Goal: Transaction & Acquisition: Book appointment/travel/reservation

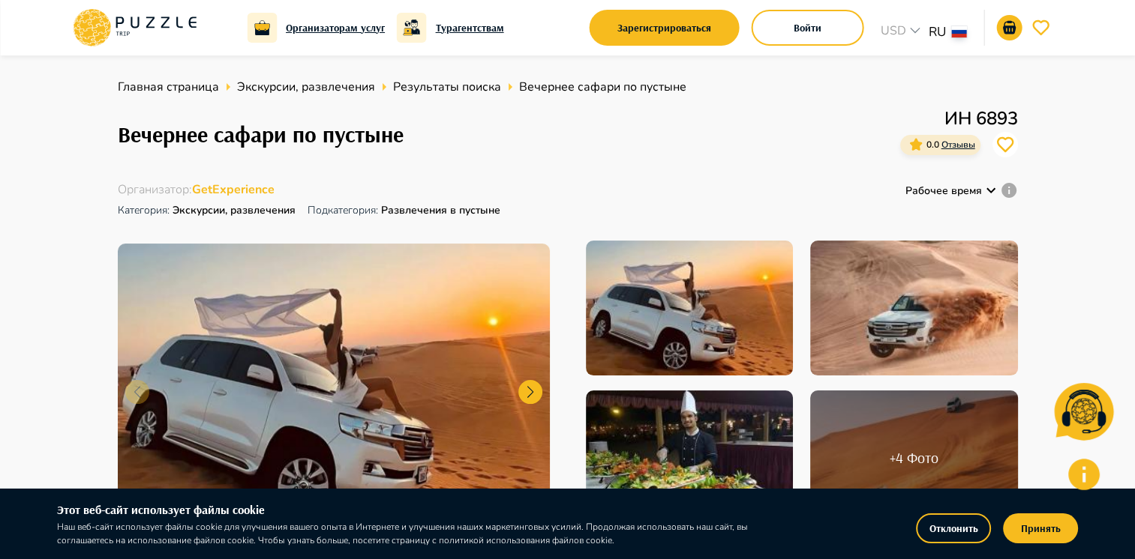
click at [221, 189] on span "GetExperience" at bounding box center [233, 189] width 82 height 16
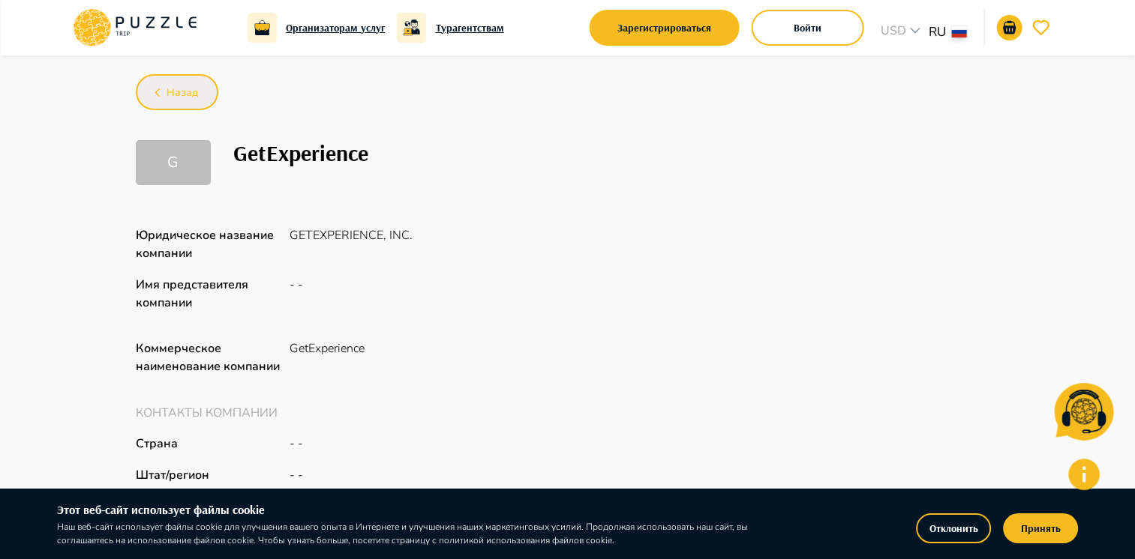
click at [183, 93] on span "Назад" at bounding box center [181, 93] width 31 height 19
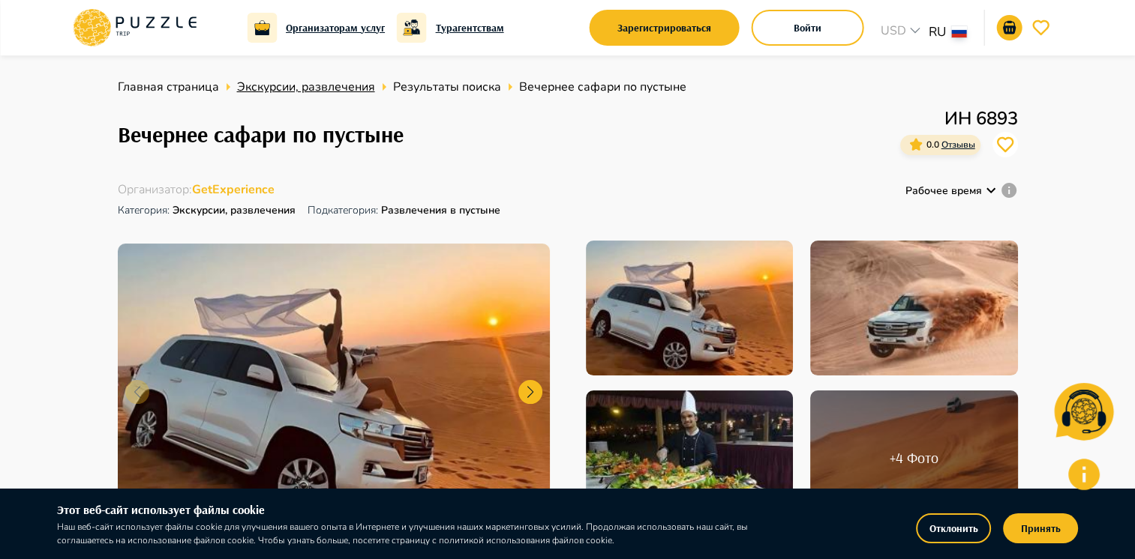
click at [308, 91] on span "Экскурсии, развлечения" at bounding box center [306, 87] width 138 height 16
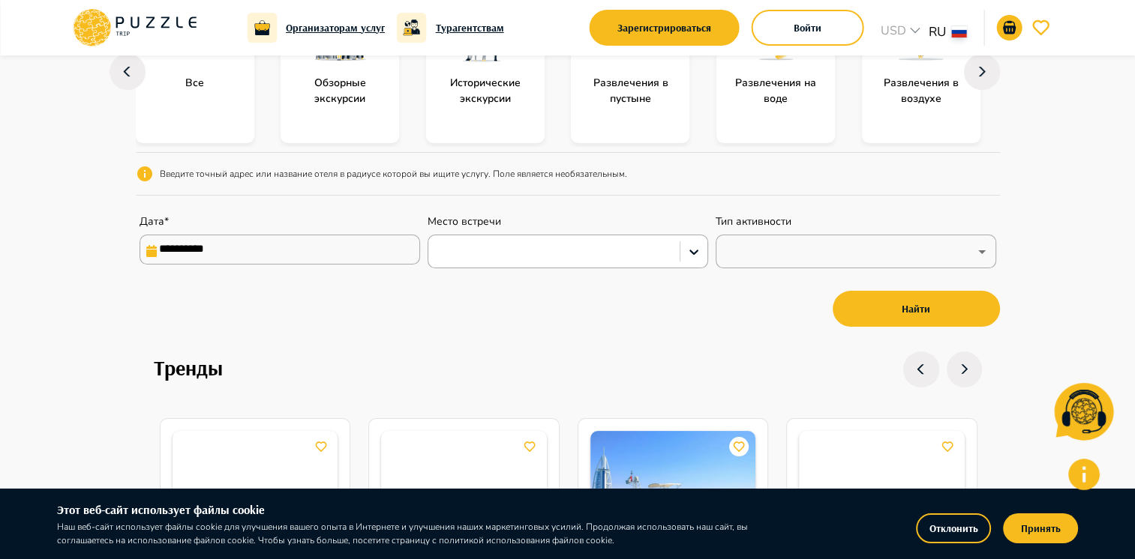
scroll to position [225, 0]
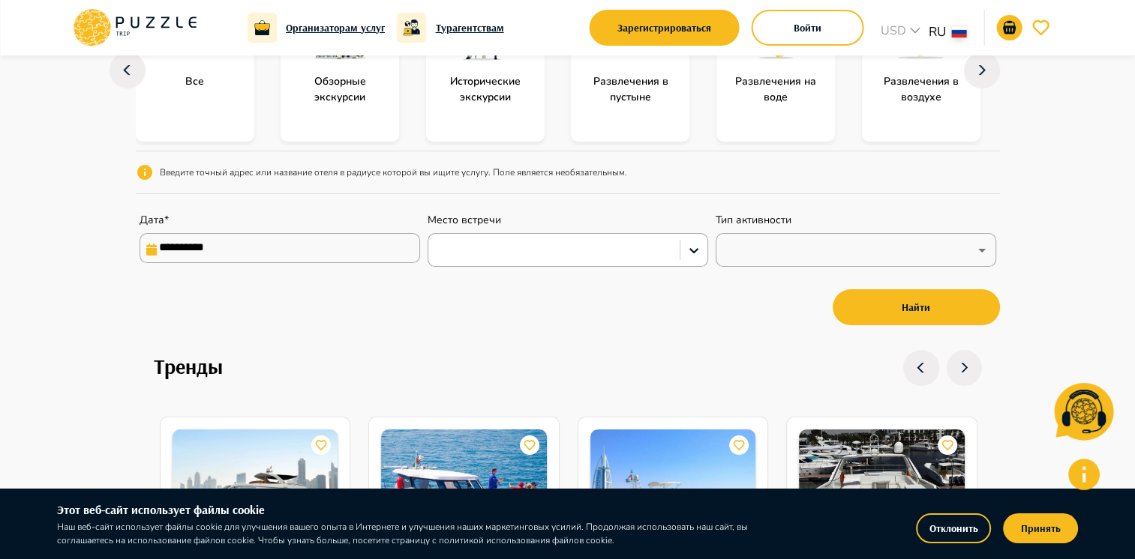
click at [411, 254] on input "**********" at bounding box center [279, 248] width 280 height 30
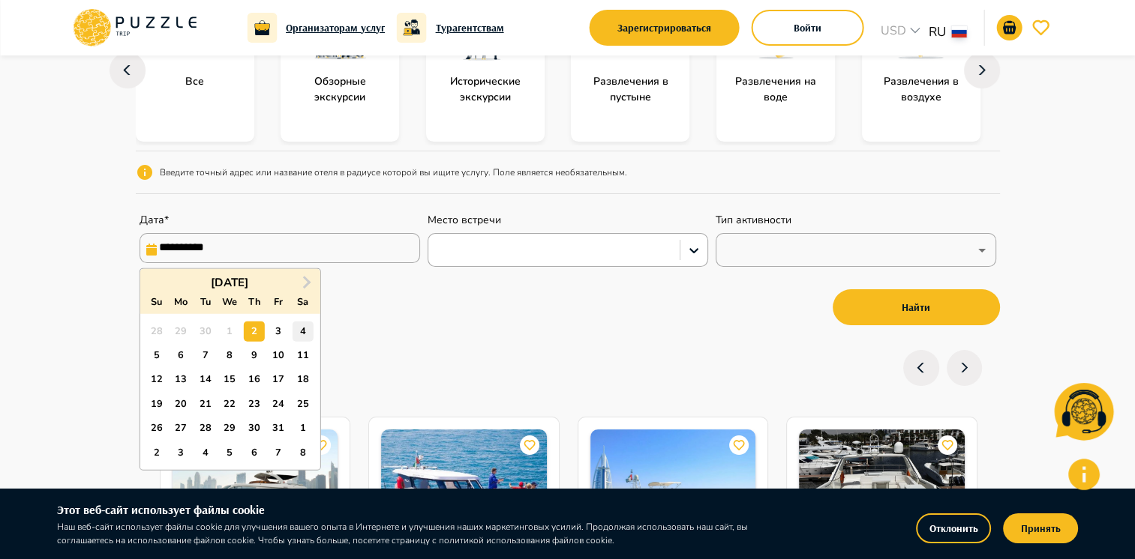
click at [297, 334] on div "4" at bounding box center [302, 331] width 20 height 20
type input "**********"
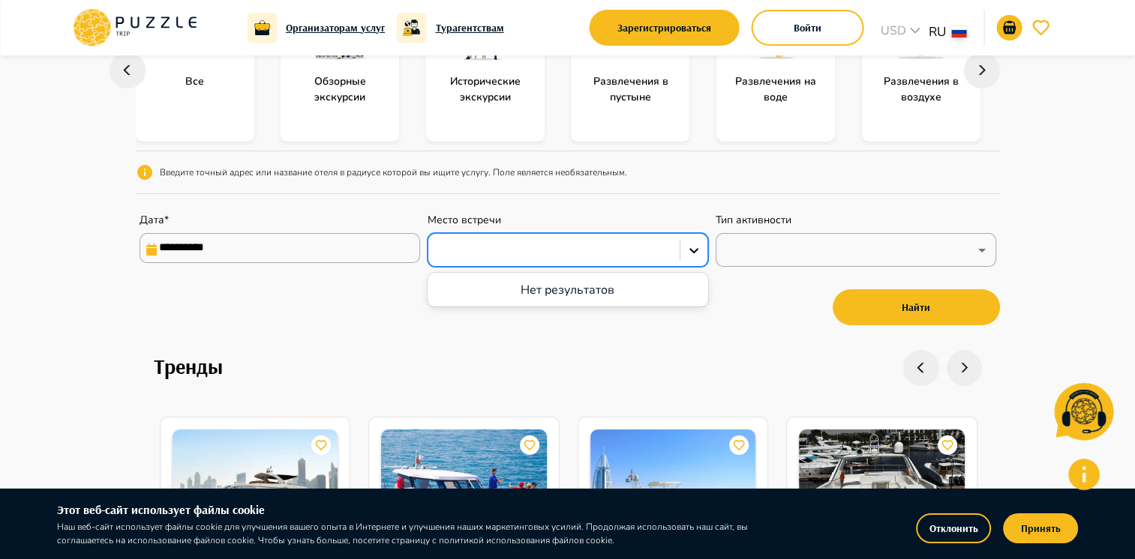
click at [461, 247] on div at bounding box center [554, 250] width 236 height 19
click at [479, 259] on div at bounding box center [554, 250] width 236 height 19
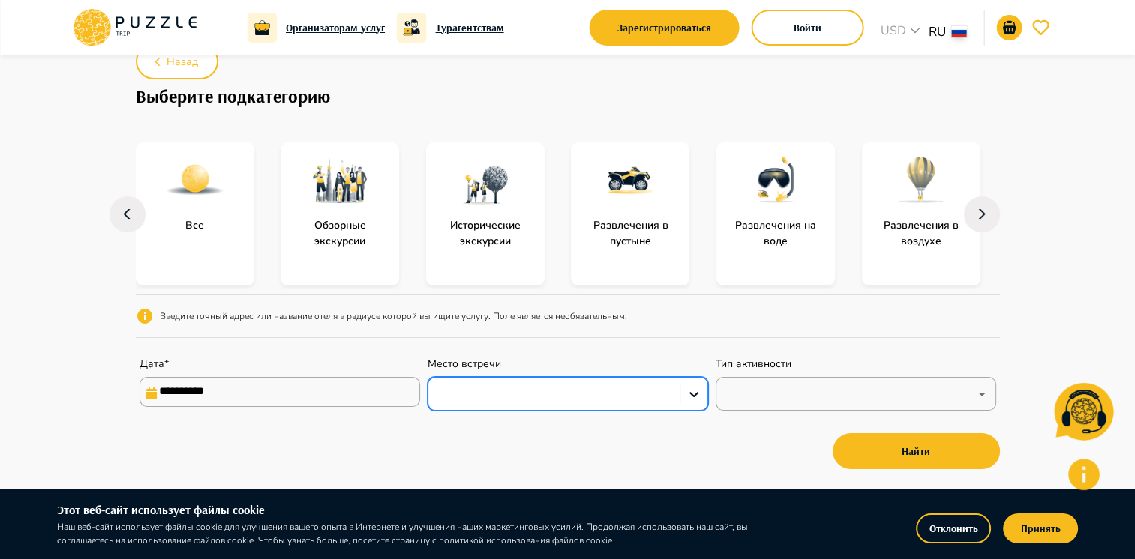
scroll to position [75, 0]
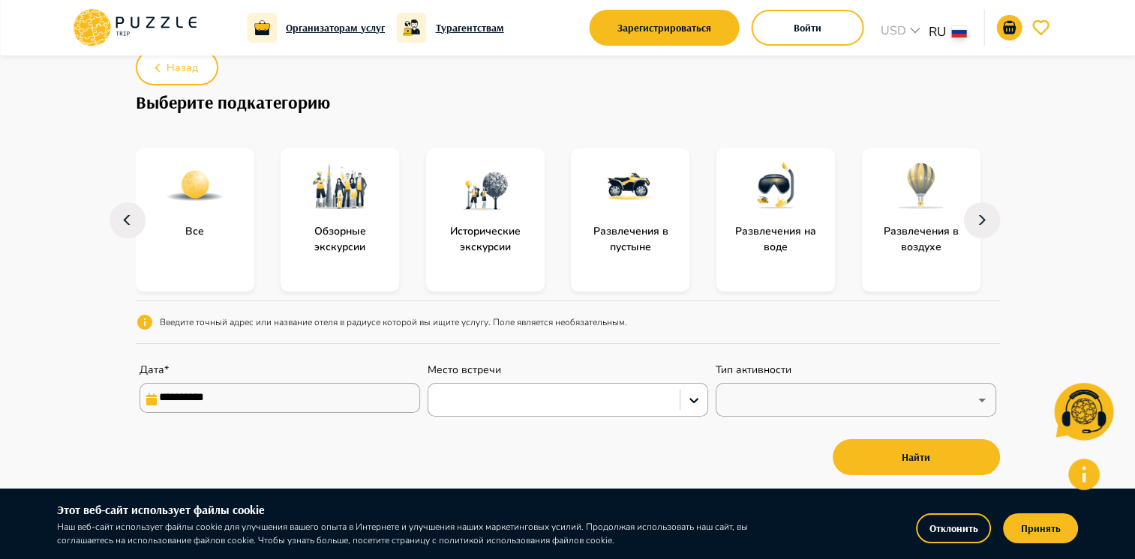
click at [618, 216] on div "subcategory-entertainment_in_the_desert" at bounding box center [630, 185] width 118 height 75
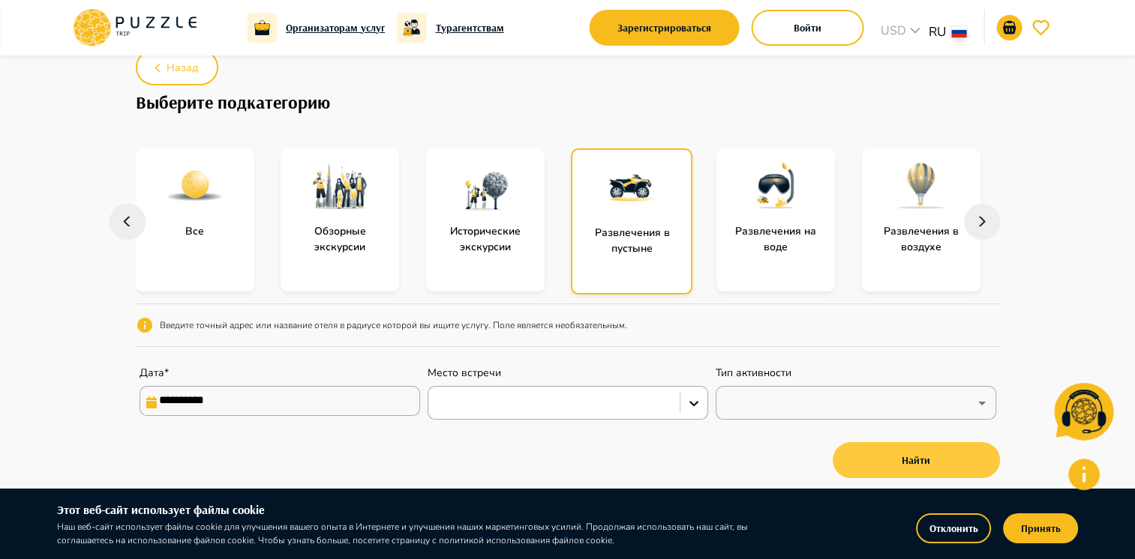
click at [880, 460] on button "Найти" at bounding box center [915, 460] width 167 height 36
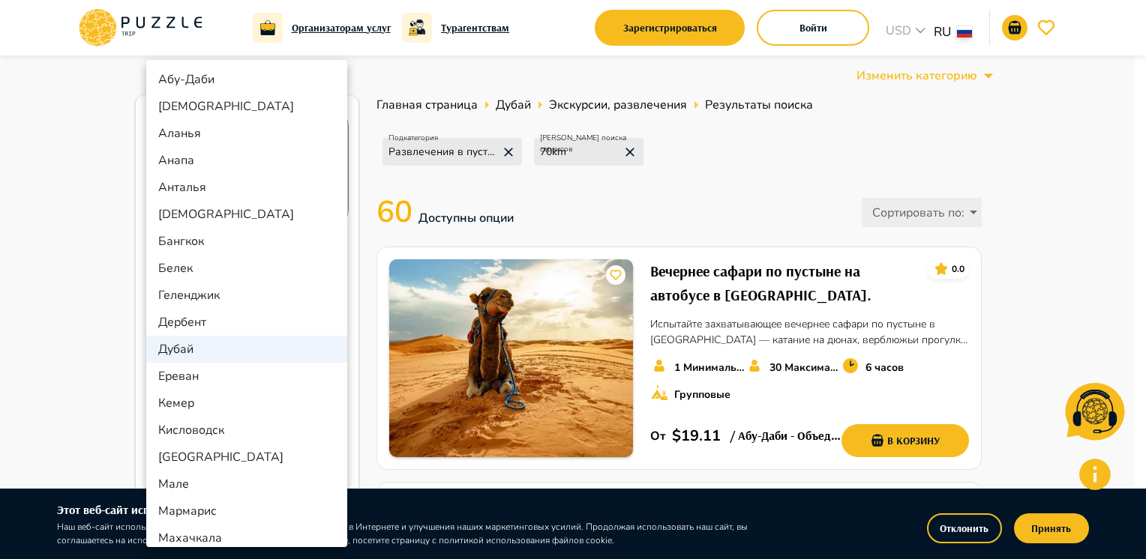
click at [193, 73] on li "Абу-Даби" at bounding box center [246, 79] width 201 height 27
type input "********"
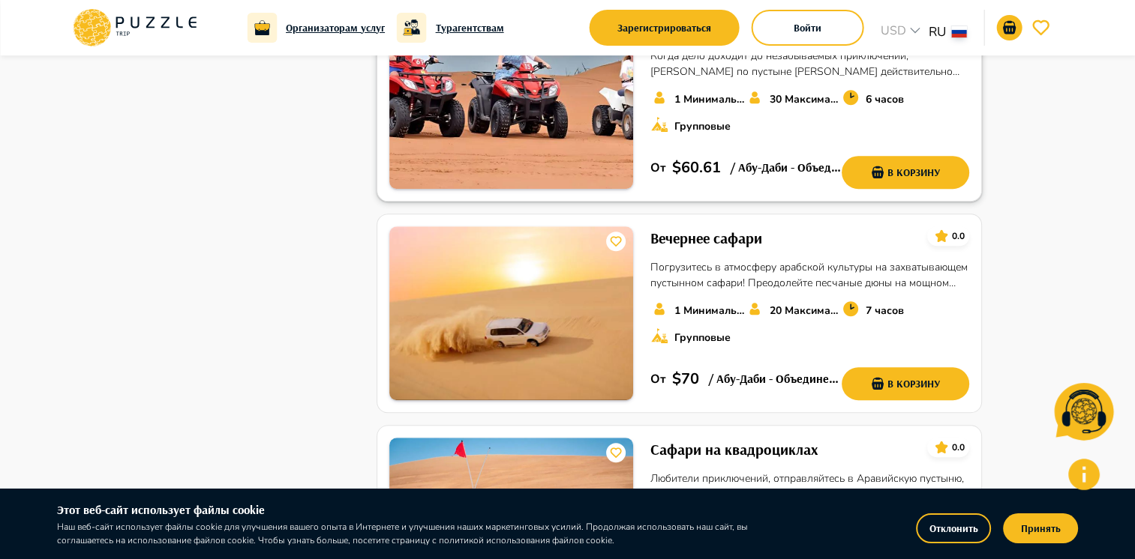
scroll to position [1200, 0]
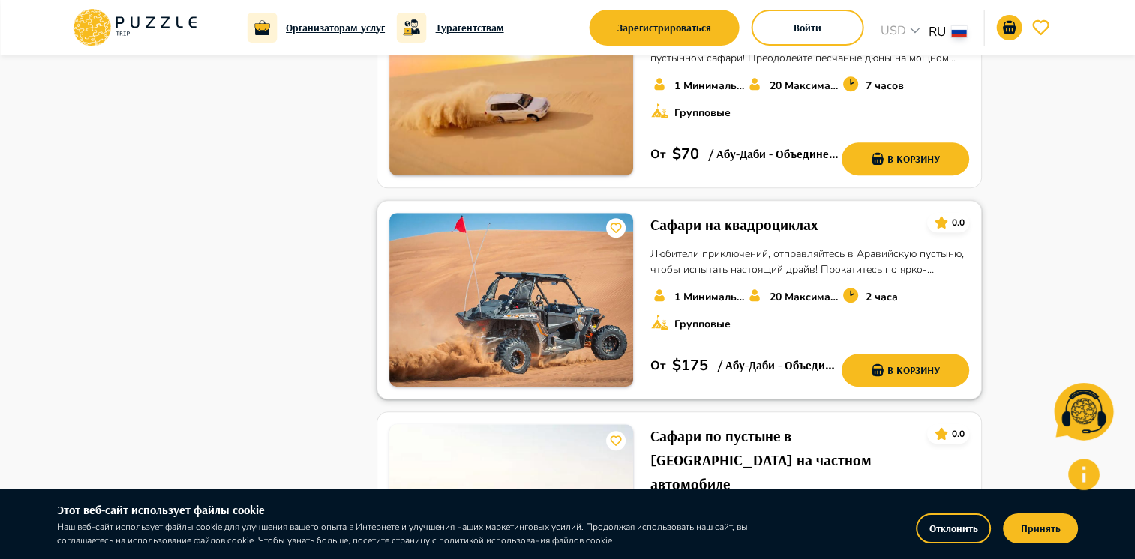
click at [723, 213] on h6 "Сафари на квадроциклах" at bounding box center [733, 225] width 167 height 24
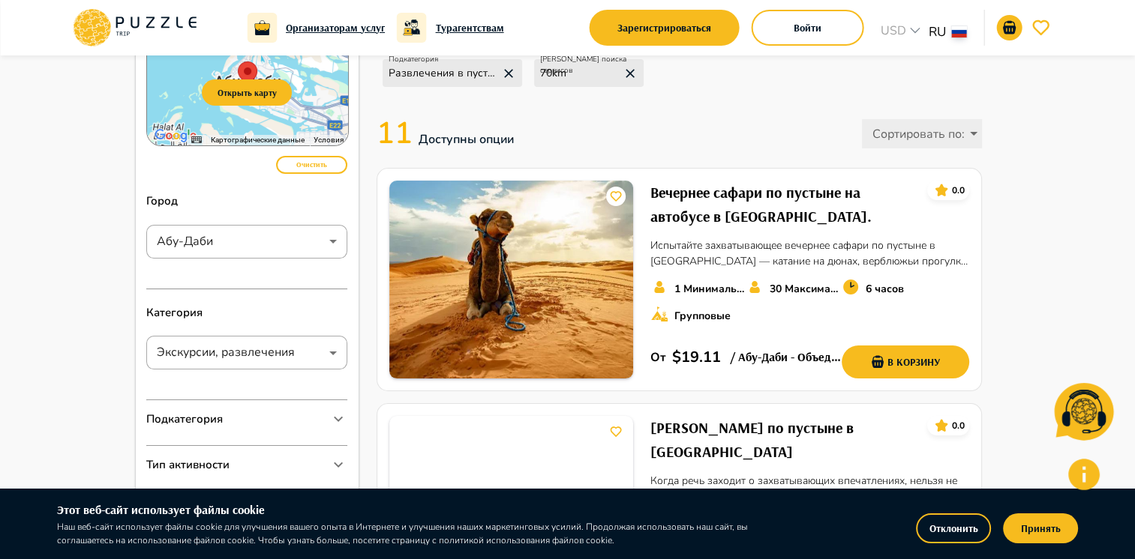
scroll to position [75, 0]
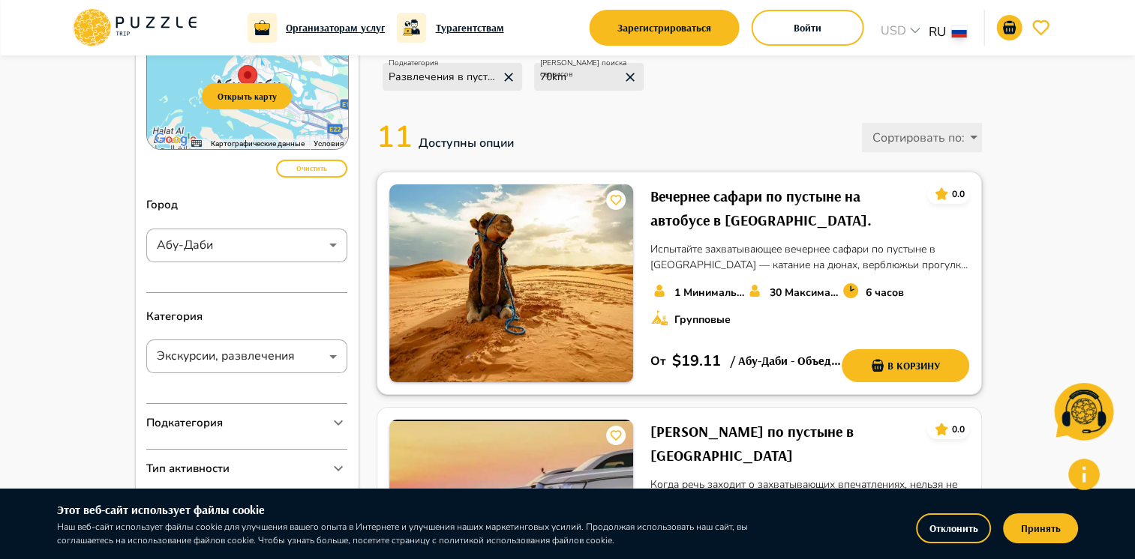
click at [703, 199] on h6 "Вечернее сафари по пустыне на автобусе в [GEOGRAPHIC_DATA]." at bounding box center [782, 208] width 265 height 48
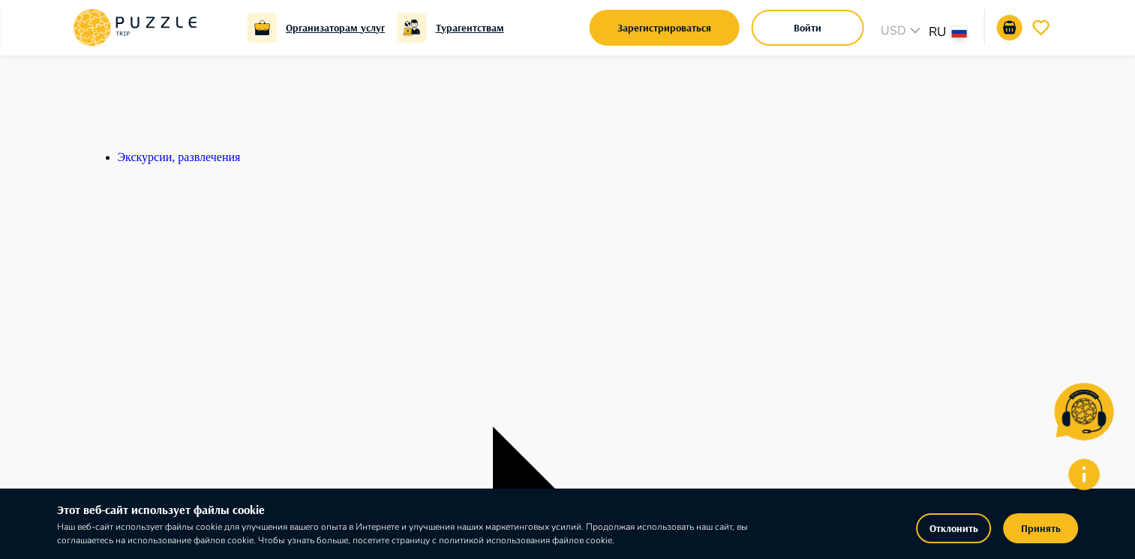
scroll to position [900, 0]
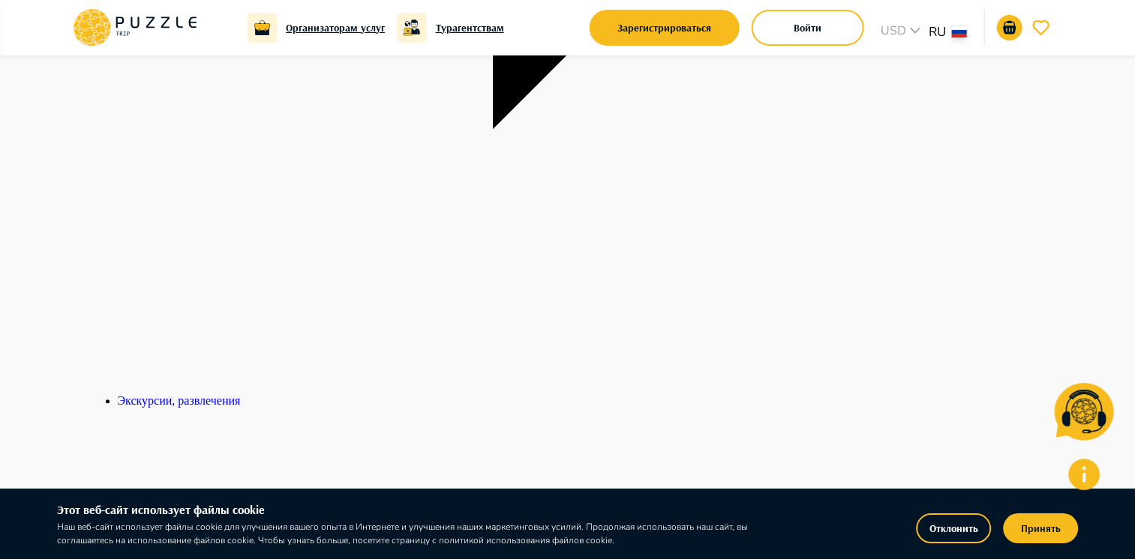
scroll to position [975, 0]
